Goal: Information Seeking & Learning: Check status

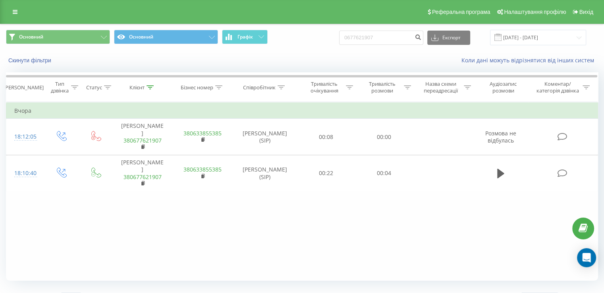
click at [408, 40] on input "0677621907" at bounding box center [381, 38] width 84 height 14
type input "0953466486"
click at [422, 39] on icon "submit" at bounding box center [418, 36] width 7 height 5
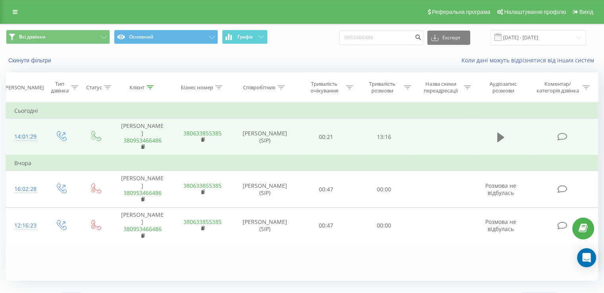
click at [505, 132] on button at bounding box center [501, 138] width 12 height 12
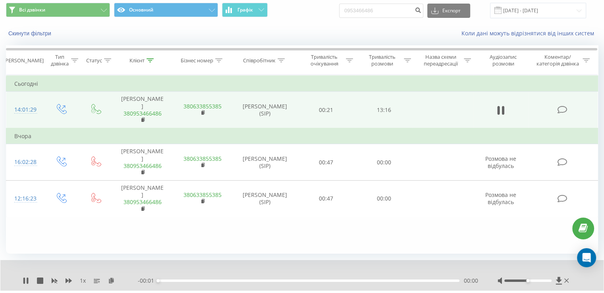
scroll to position [48, 0]
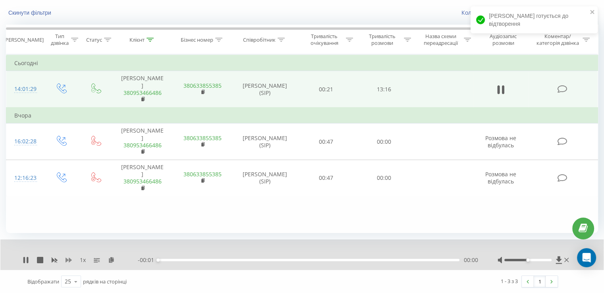
click at [71, 259] on icon at bounding box center [69, 260] width 6 height 5
click at [162, 260] on div "00:03" at bounding box center [309, 260] width 302 height 2
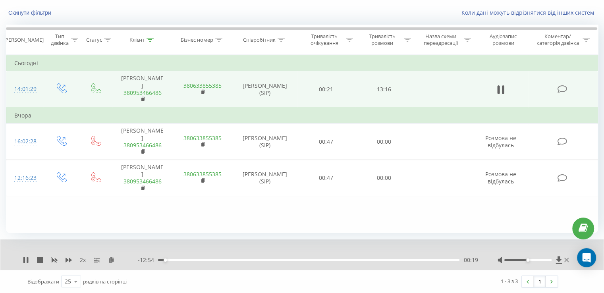
click at [167, 259] on div "00:19" at bounding box center [309, 260] width 302 height 2
click at [168, 259] on div "00:25" at bounding box center [167, 260] width 3 height 3
click at [177, 259] on div "00:43" at bounding box center [309, 260] width 302 height 2
click at [176, 259] on div "00:53" at bounding box center [309, 260] width 302 height 2
click at [175, 259] on div "00:51" at bounding box center [309, 260] width 302 height 2
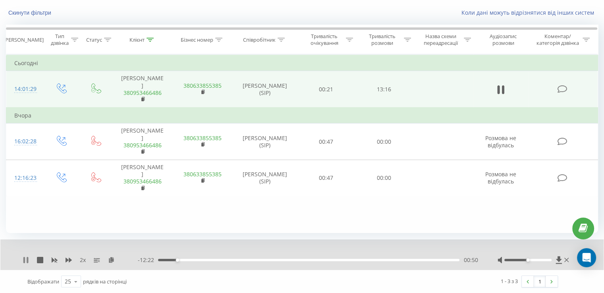
click at [25, 259] on icon at bounding box center [26, 260] width 6 height 6
click at [23, 257] on icon at bounding box center [26, 260] width 6 height 6
click at [70, 259] on icon at bounding box center [69, 260] width 6 height 5
click at [183, 260] on div "00:59" at bounding box center [309, 260] width 302 height 2
click at [184, 260] on div "01:06" at bounding box center [183, 260] width 3 height 3
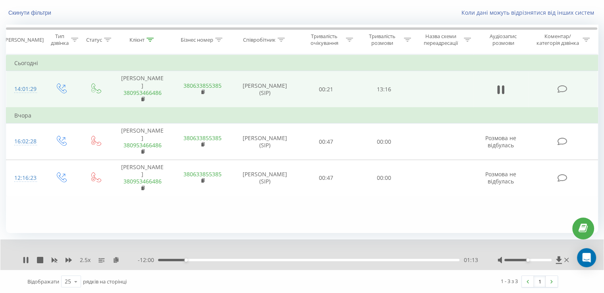
click at [187, 260] on div "01:13" at bounding box center [185, 260] width 3 height 3
click at [189, 260] on div "01:17" at bounding box center [187, 260] width 3 height 3
click at [25, 257] on icon at bounding box center [24, 260] width 2 height 6
